Goal: Find specific page/section: Find specific page/section

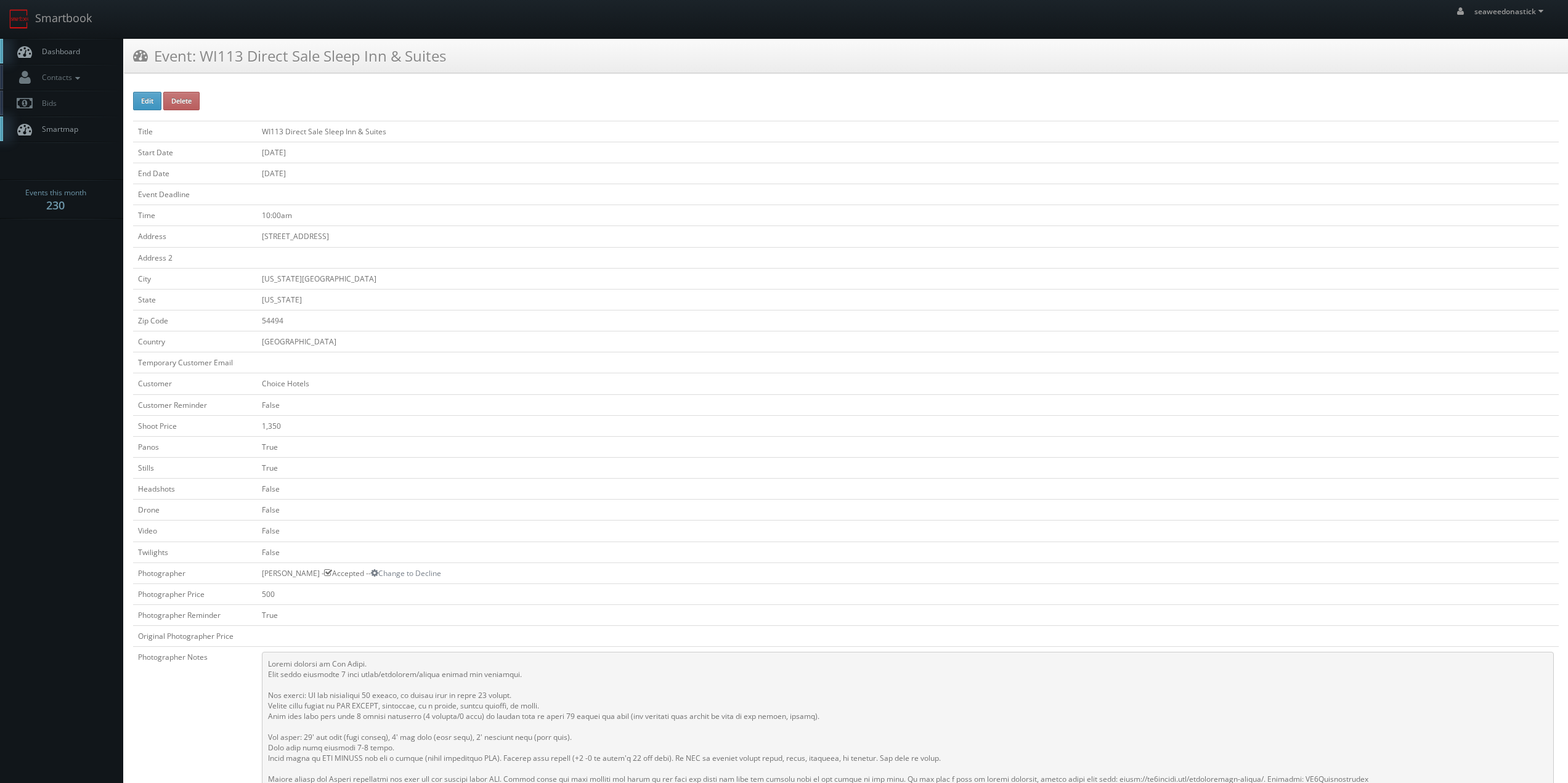
click at [53, 46] on link "Dashboard" at bounding box center [61, 51] width 123 height 25
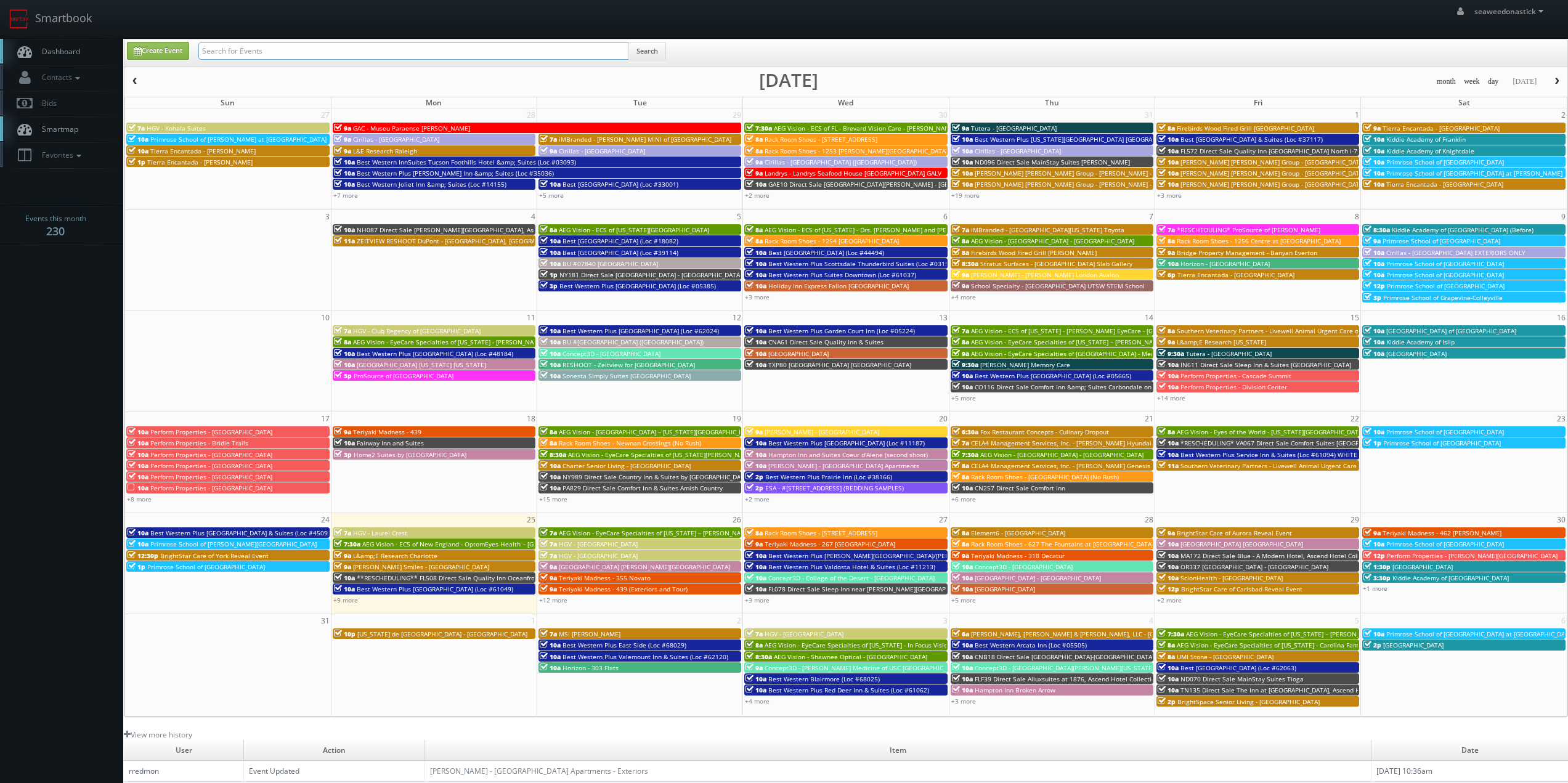
click at [270, 54] on input "text" at bounding box center [414, 51] width 431 height 17
paste input "(08-12-25) Sonesta Simply Suites Boston Burlington"
drag, startPoint x: 242, startPoint y: 58, endPoint x: 164, endPoint y: 68, distance: 78.6
click at [170, 67] on div "Create Event (08-12-25) Sonesta Simply Suites Boston Burlington Search month we…" at bounding box center [845, 377] width 1444 height 678
type input "Sonesta Simply Suites Boston Burlington"
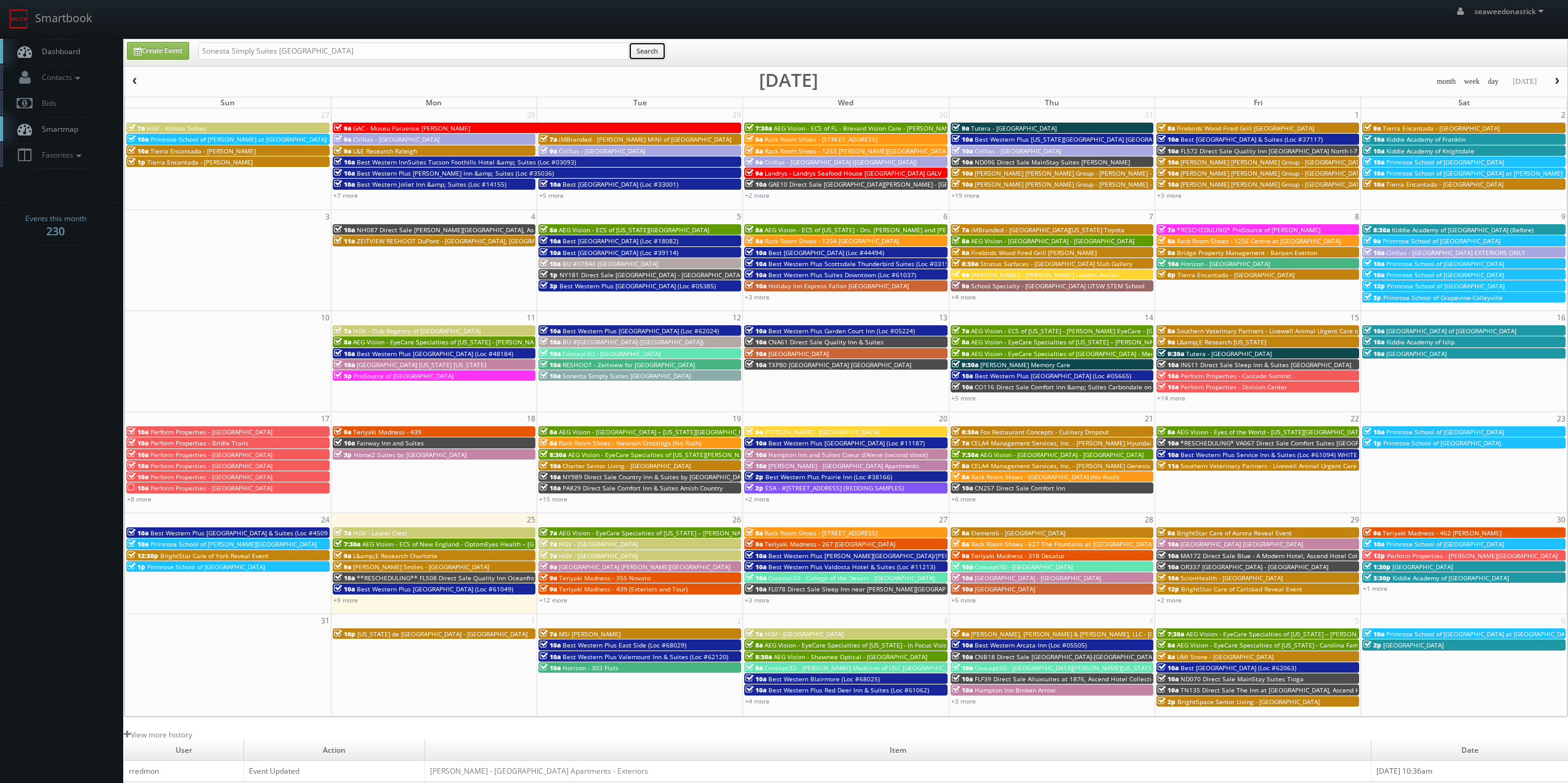
click at [631, 56] on button "Search" at bounding box center [647, 51] width 37 height 18
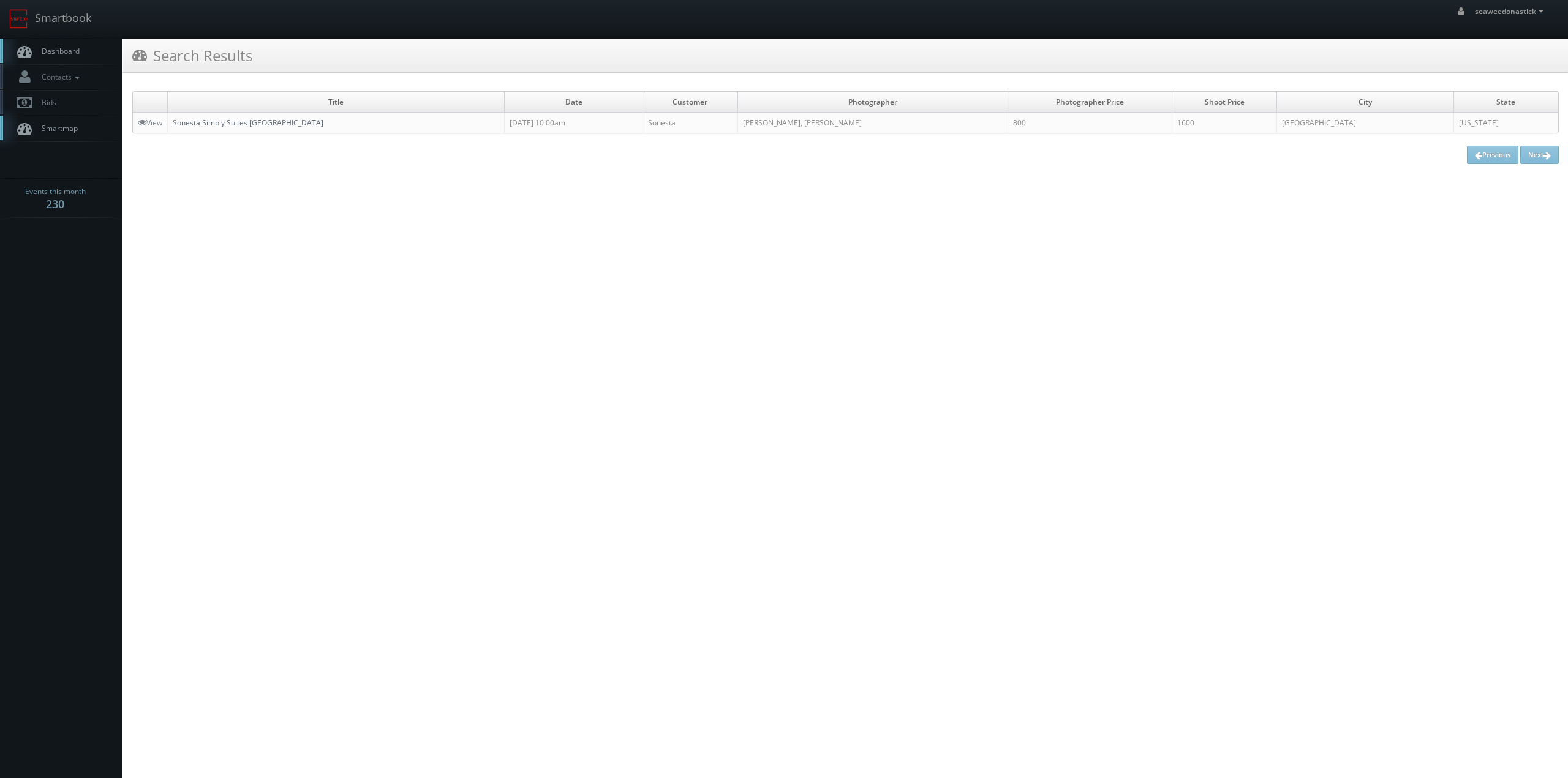
click at [236, 124] on link "Sonesta Simply Suites Boston Burlington" at bounding box center [248, 122] width 151 height 10
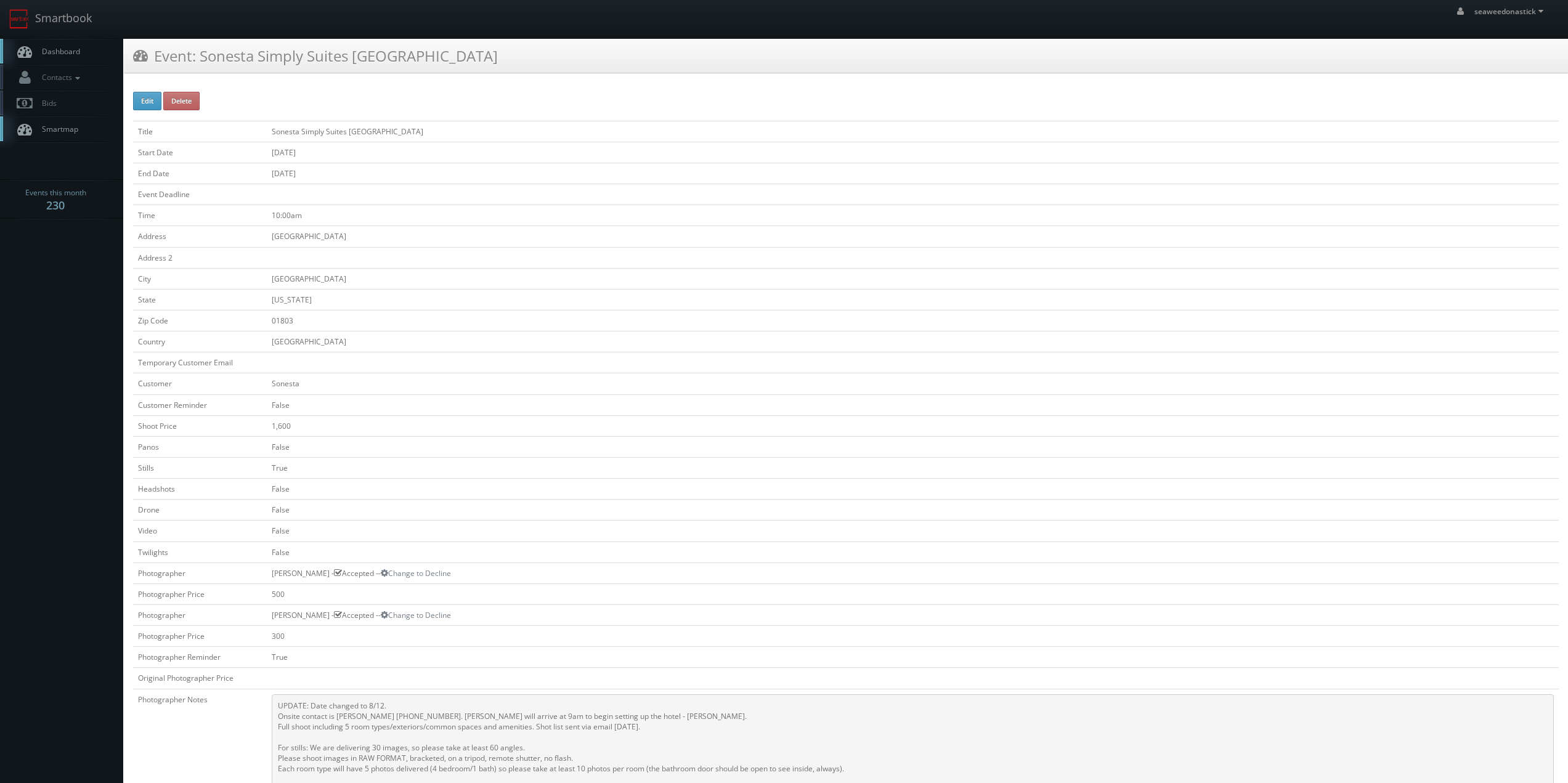
click at [78, 46] on span "Dashboard" at bounding box center [58, 51] width 44 height 11
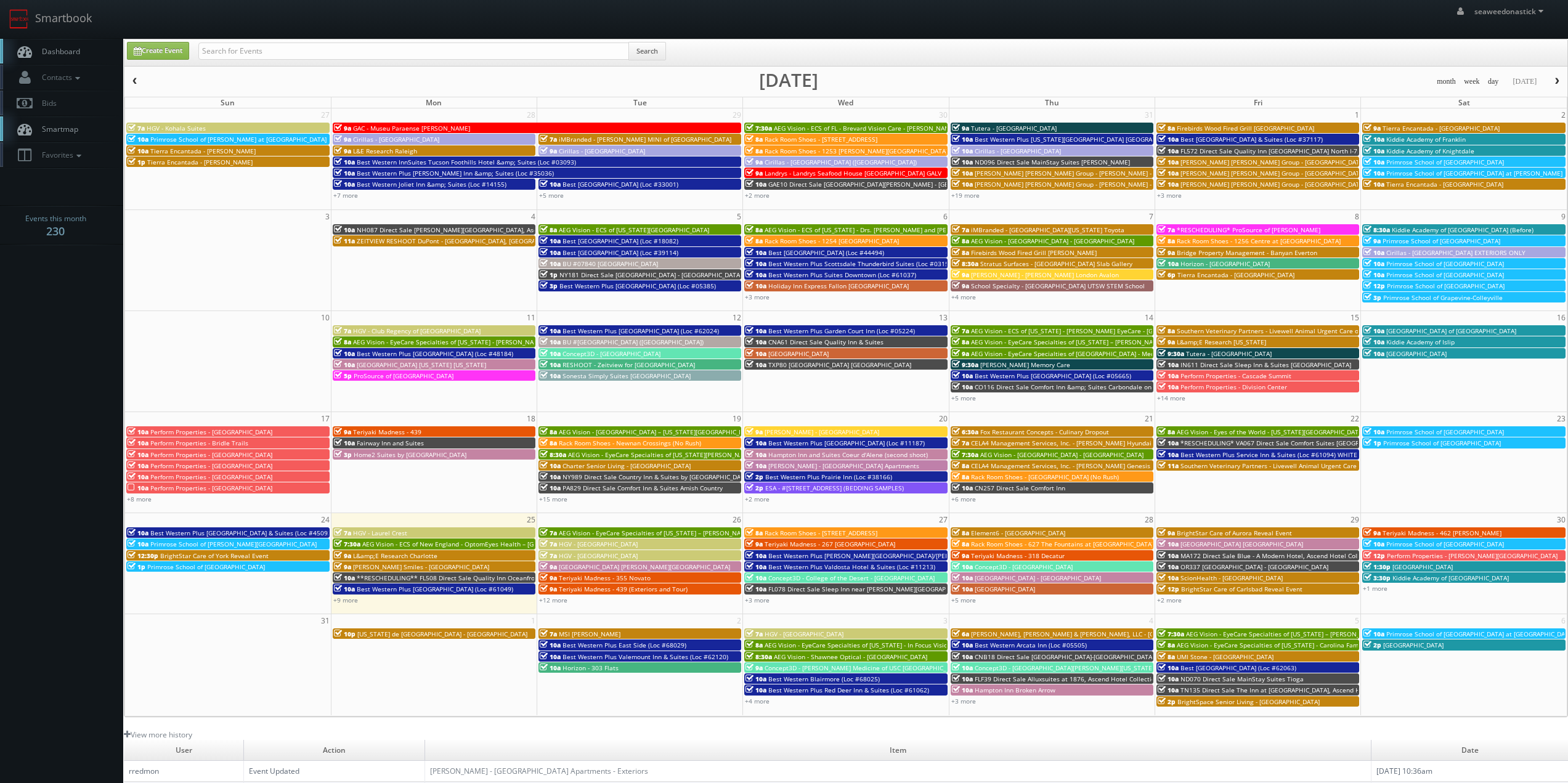
click at [307, 63] on div "Search" at bounding box center [432, 54] width 467 height 24
click at [299, 56] on input "text" at bounding box center [414, 51] width 431 height 17
type input "WI113 Direct Sale Sleep Inn & Suites"
click at [640, 42] on button "Search" at bounding box center [647, 51] width 37 height 18
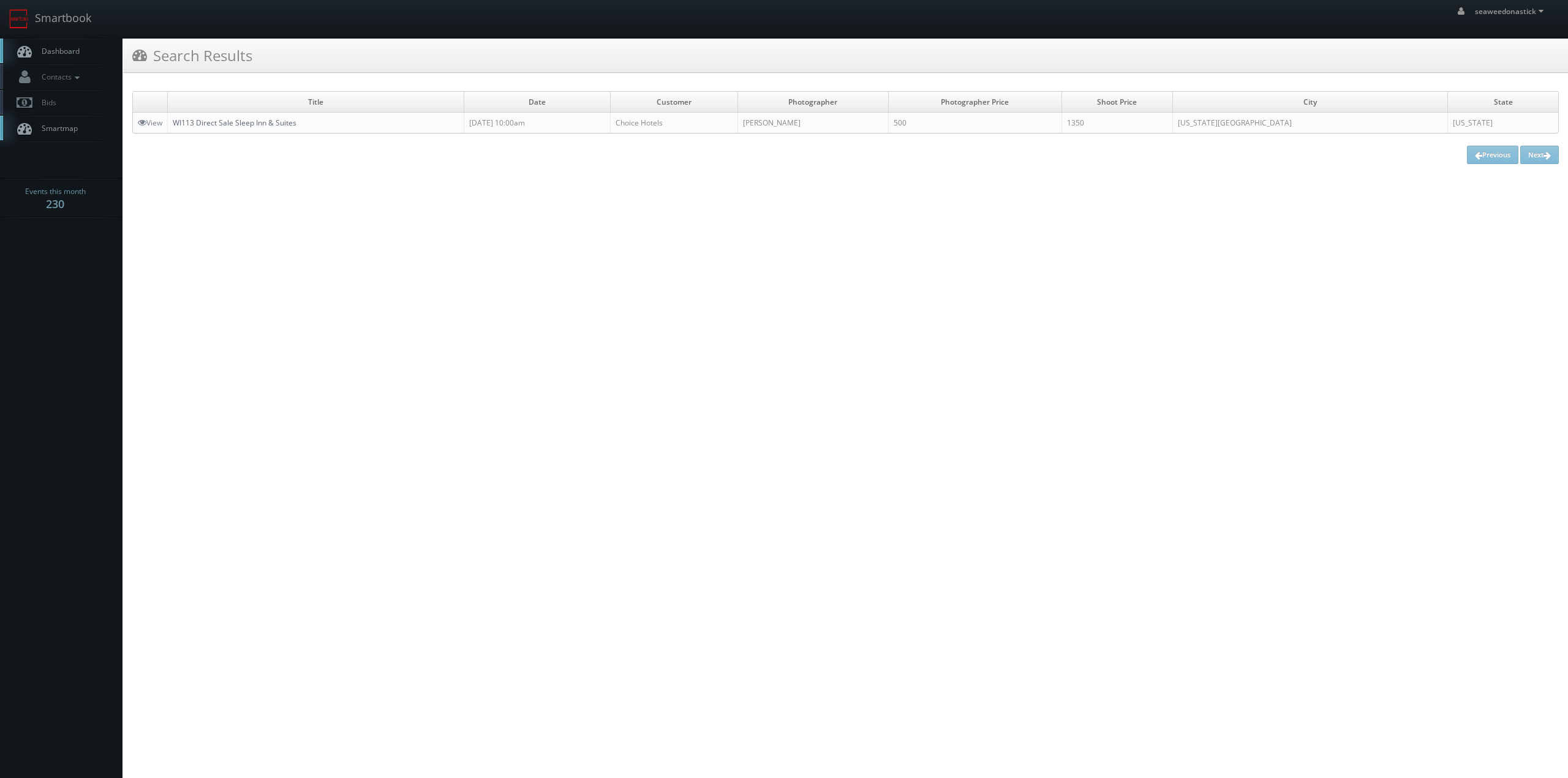
click at [239, 124] on link "WI113 Direct Sale Sleep Inn & Suites" at bounding box center [235, 122] width 124 height 10
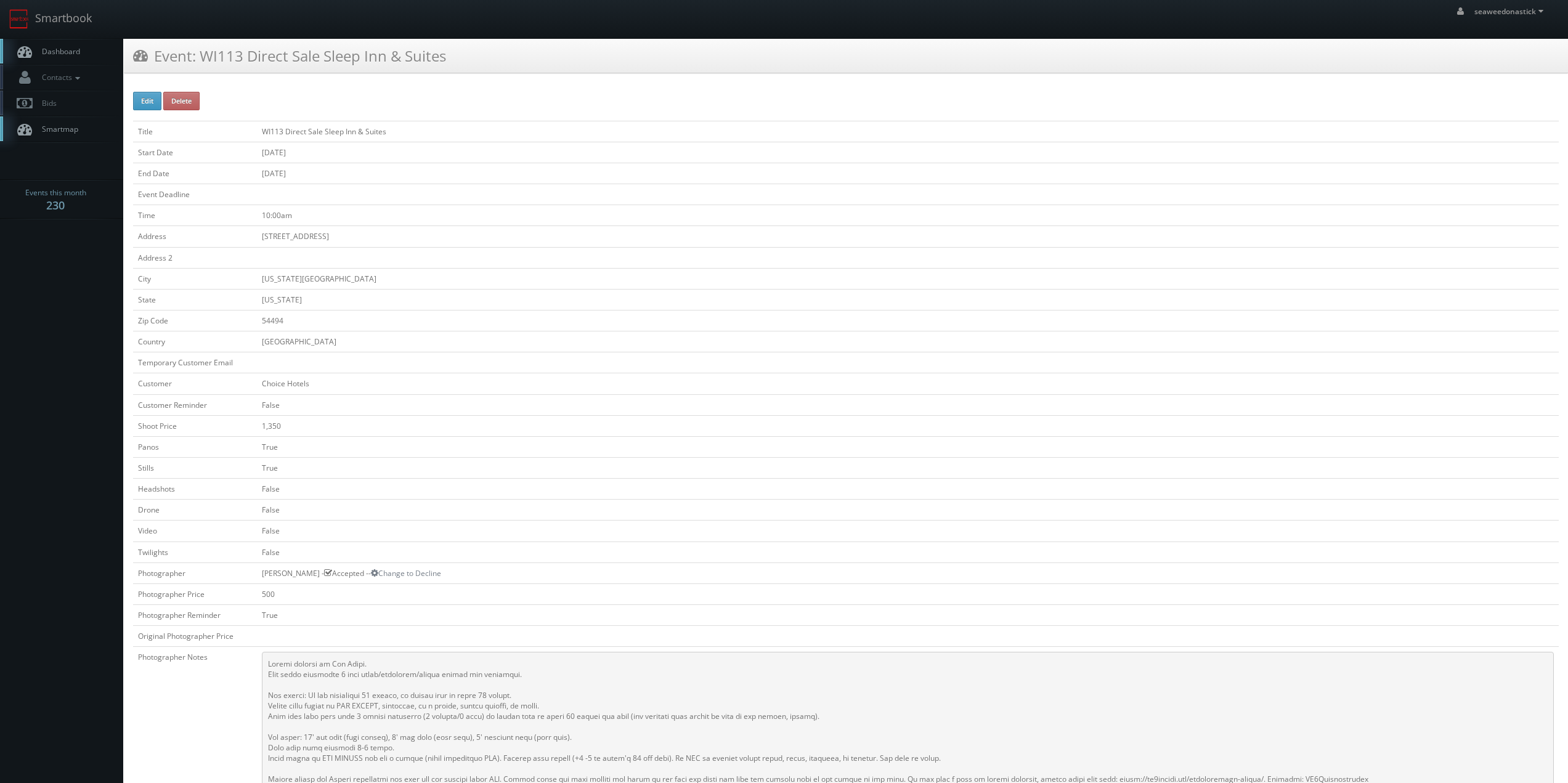
scroll to position [185, 0]
